Goal: Task Accomplishment & Management: Manage account settings

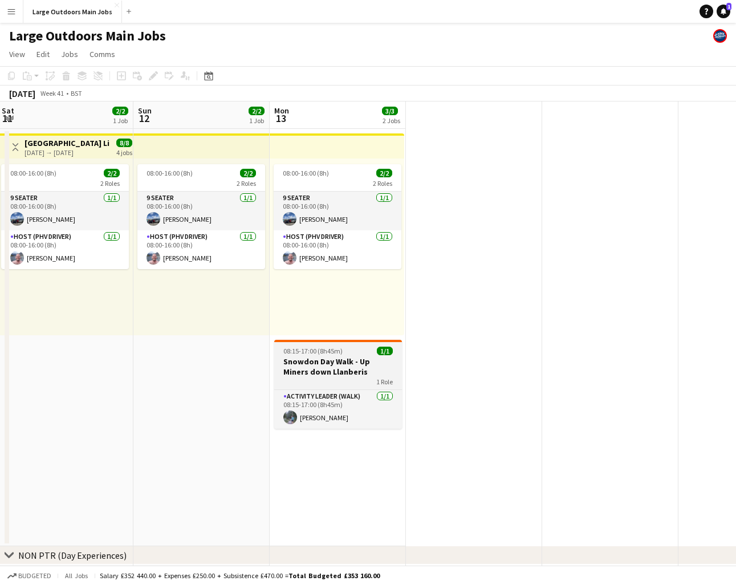
scroll to position [0, 271]
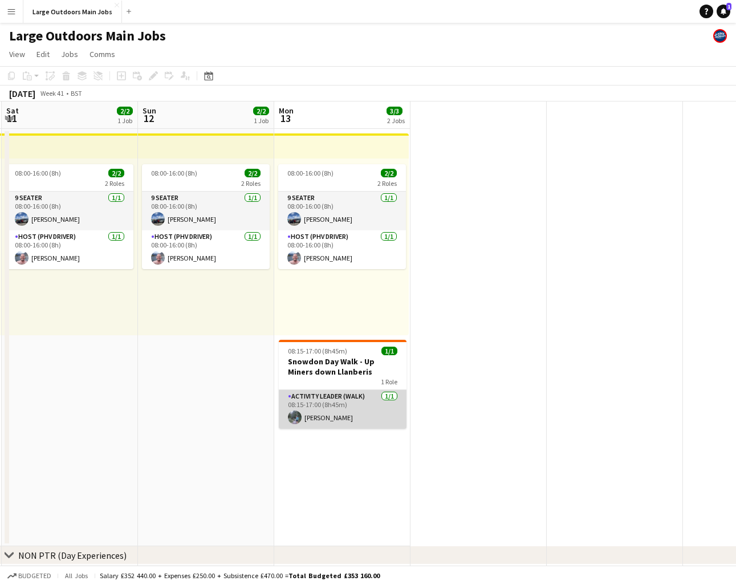
click at [331, 396] on app-card-role "Activity Leader (Walk) [DATE] 08:15-17:00 (8h45m) [PERSON_NAME]" at bounding box center [343, 409] width 128 height 39
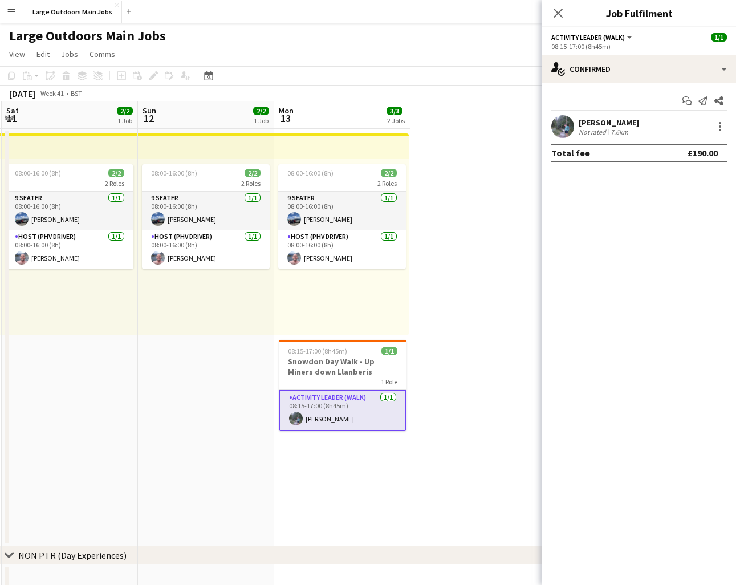
click at [614, 124] on div "[PERSON_NAME]" at bounding box center [609, 122] width 60 height 10
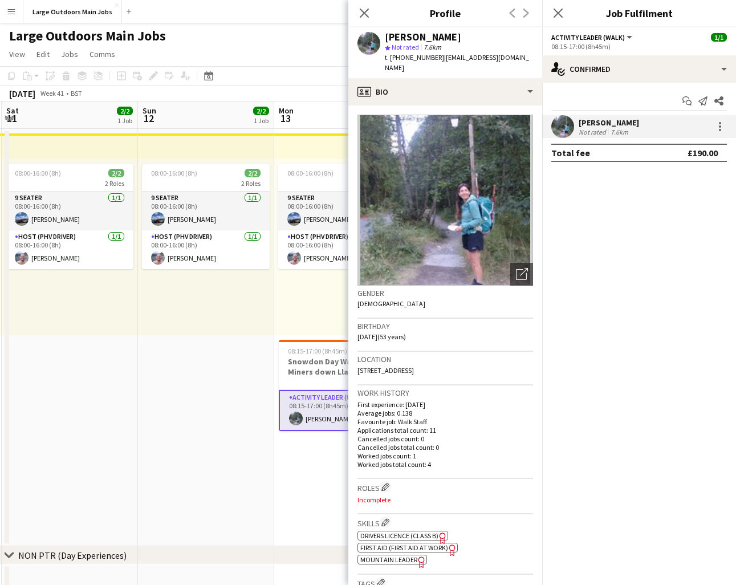
scroll to position [2, 0]
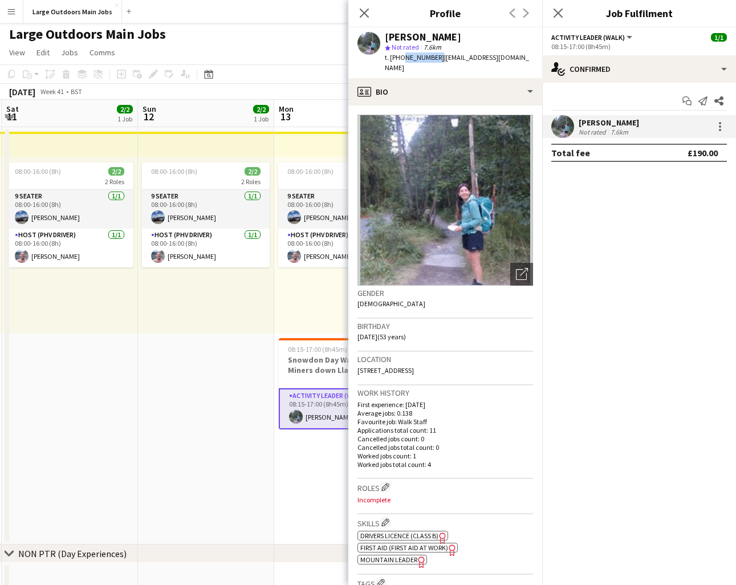
drag, startPoint x: 434, startPoint y: 56, endPoint x: 404, endPoint y: 58, distance: 30.3
click at [401, 58] on span "t. [PHONE_NUMBER]" at bounding box center [414, 57] width 59 height 9
copy span "7879866017"
click at [364, 10] on icon "Close pop-in" at bounding box center [364, 12] width 11 height 11
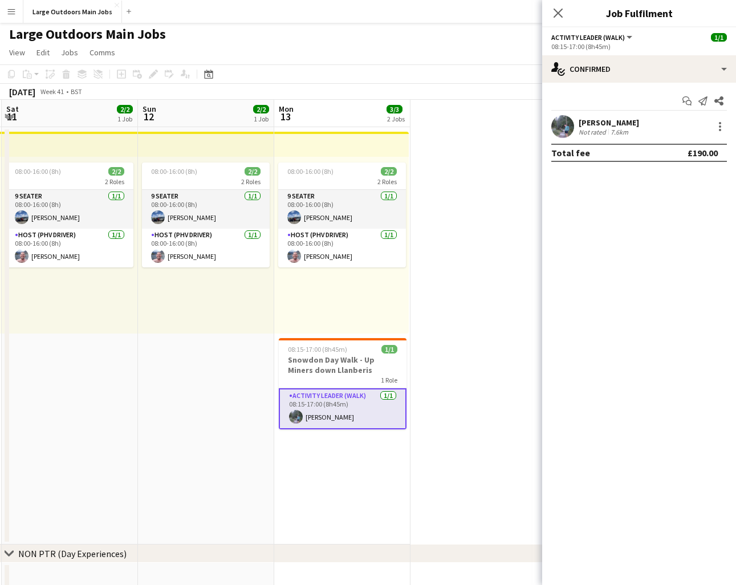
drag, startPoint x: 555, startPoint y: 12, endPoint x: 477, endPoint y: 93, distance: 112.5
click at [555, 12] on icon "Close pop-in" at bounding box center [558, 13] width 9 height 9
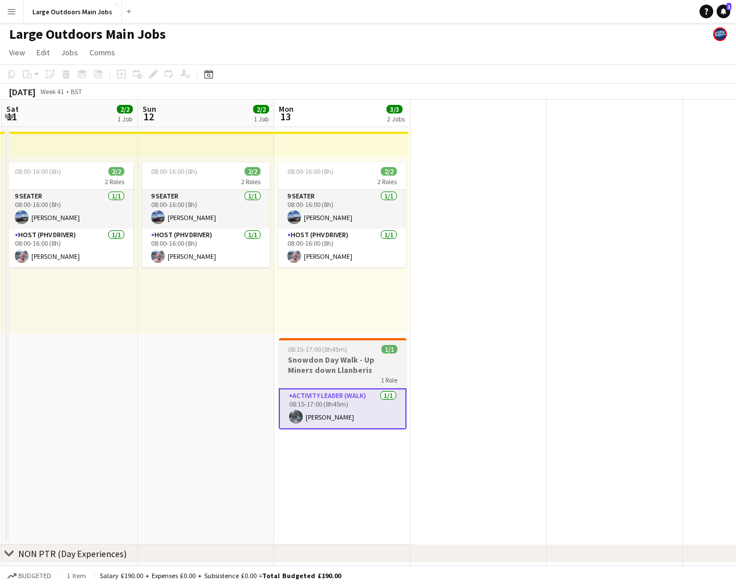
click at [318, 358] on h3 "Snowdon Day Walk - Up Miners down Llanberis" at bounding box center [343, 365] width 128 height 21
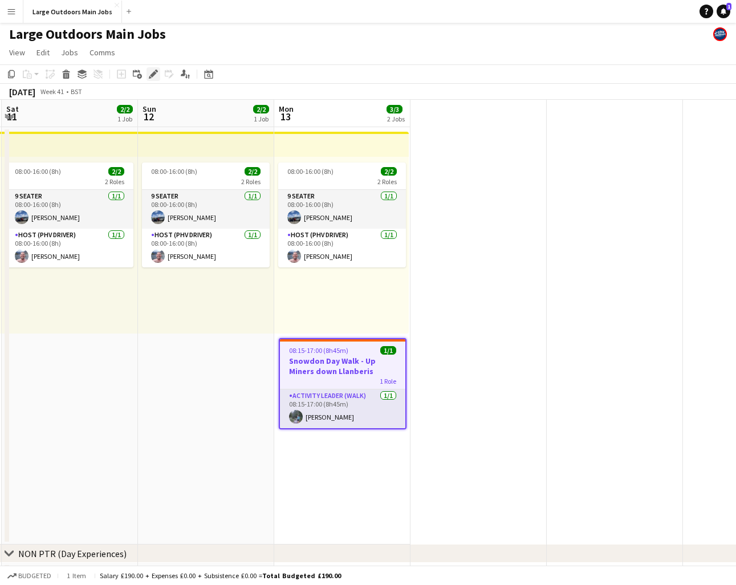
click at [153, 74] on icon at bounding box center [153, 74] width 6 height 6
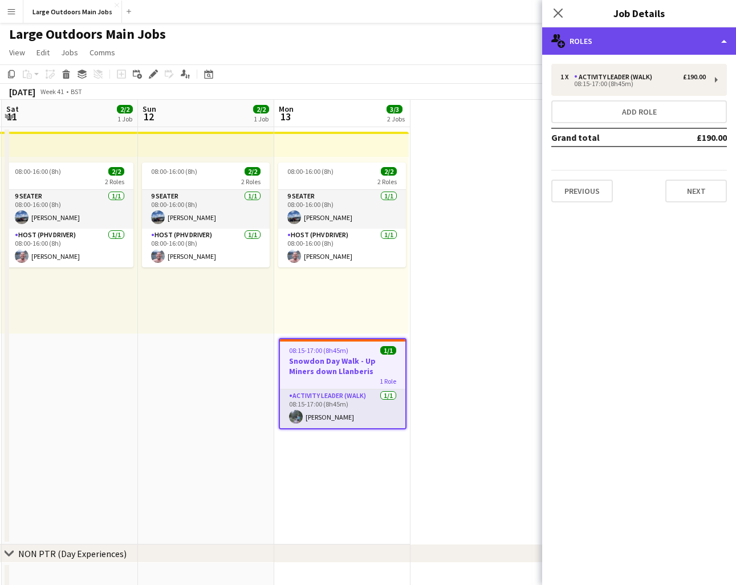
click at [649, 43] on div "multiple-users-add Roles" at bounding box center [639, 40] width 194 height 27
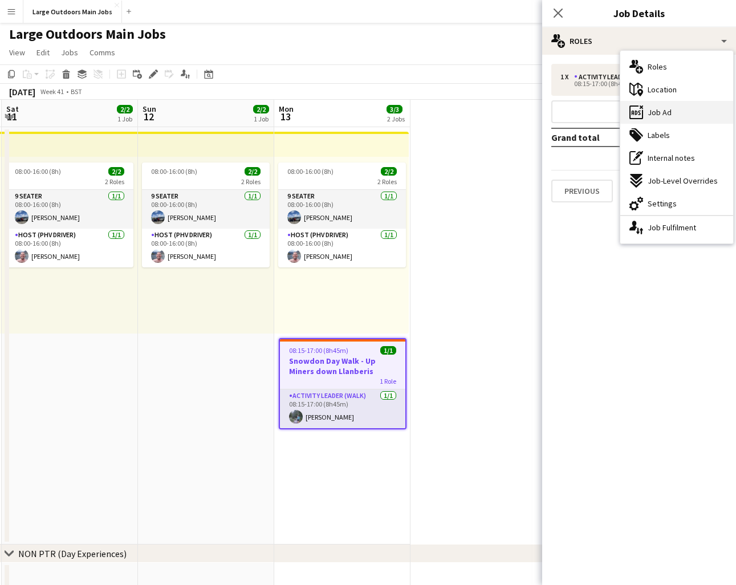
click at [663, 116] on span "Job Ad" at bounding box center [660, 112] width 24 height 10
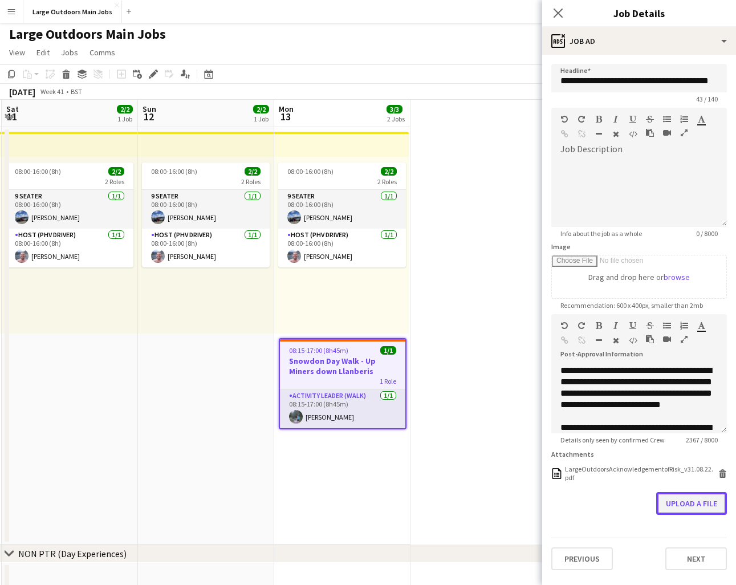
click at [695, 500] on button "Upload a file" at bounding box center [691, 503] width 71 height 23
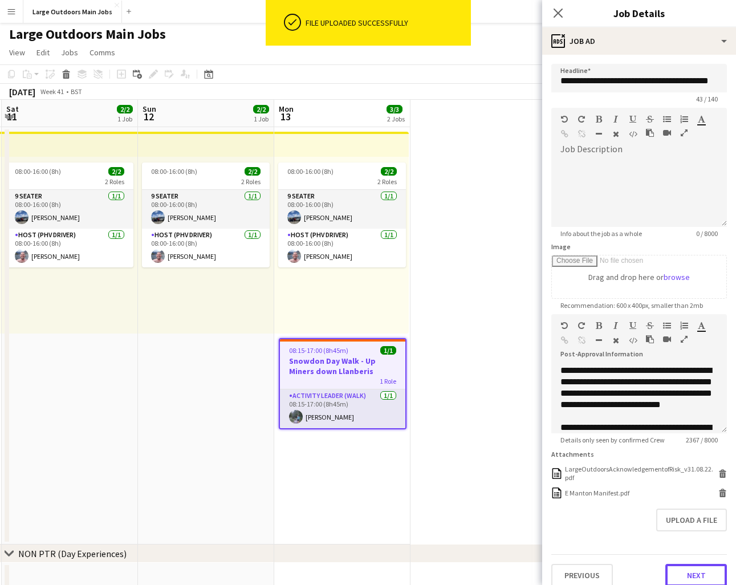
click at [699, 575] on button "Next" at bounding box center [697, 575] width 62 height 23
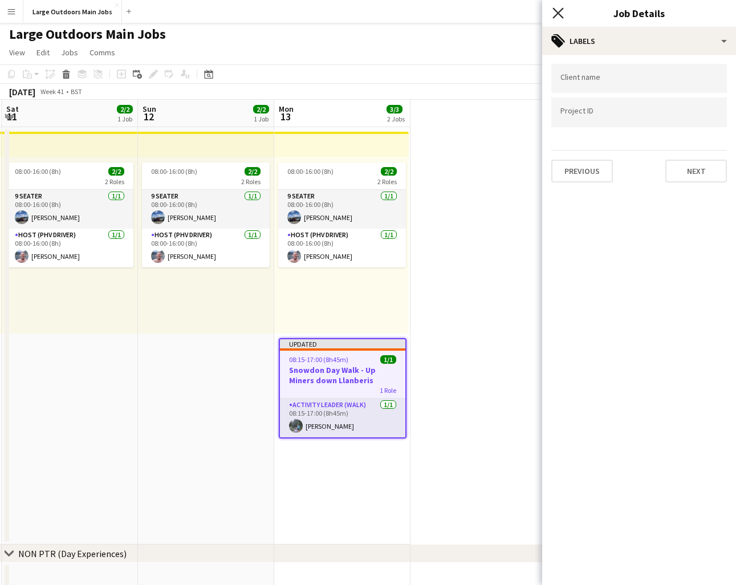
click at [558, 15] on icon "Close pop-in" at bounding box center [558, 12] width 11 height 11
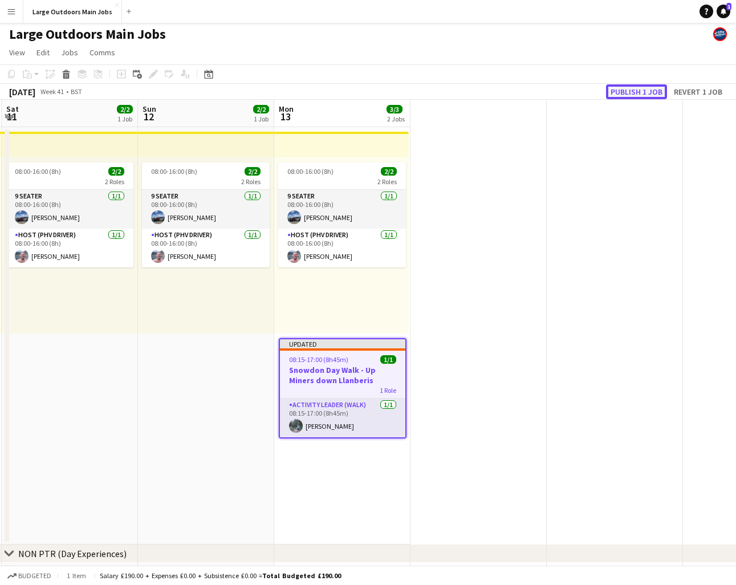
click at [639, 93] on button "Publish 1 job" at bounding box center [636, 91] width 61 height 15
